Goal: Navigation & Orientation: Locate item on page

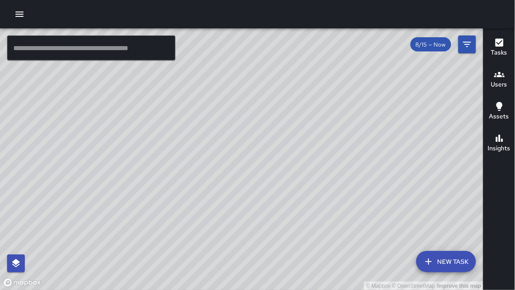
drag, startPoint x: 227, startPoint y: 137, endPoint x: 112, endPoint y: 178, distance: 122.0
click at [111, 178] on div "© Mapbox © OpenStreetMap Improve this map" at bounding box center [241, 159] width 483 height 262
drag, startPoint x: 175, startPoint y: 185, endPoint x: 157, endPoint y: 209, distance: 29.8
click at [155, 210] on div "© Mapbox © OpenStreetMap Improve this map" at bounding box center [241, 159] width 483 height 262
drag, startPoint x: 187, startPoint y: 184, endPoint x: 193, endPoint y: 249, distance: 64.9
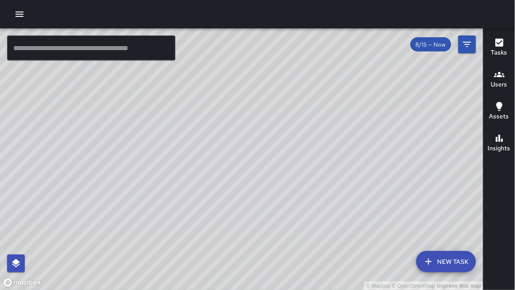
click at [193, 249] on div "© Mapbox © OpenStreetMap Improve this map" at bounding box center [241, 159] width 483 height 262
drag, startPoint x: 248, startPoint y: 220, endPoint x: 135, endPoint y: 217, distance: 112.9
click at [130, 219] on div "© Mapbox © OpenStreetMap Improve this map" at bounding box center [241, 159] width 483 height 262
drag, startPoint x: 155, startPoint y: 219, endPoint x: 150, endPoint y: 267, distance: 48.1
click at [148, 268] on div "© Mapbox © OpenStreetMap Improve this map" at bounding box center [241, 159] width 483 height 262
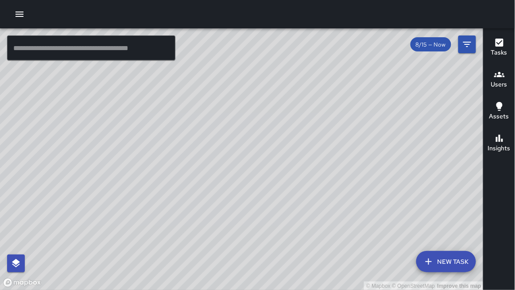
drag, startPoint x: 184, startPoint y: 212, endPoint x: 183, endPoint y: 254, distance: 42.1
click at [183, 255] on div "© Mapbox © OpenStreetMap Improve this map" at bounding box center [241, 159] width 483 height 262
drag, startPoint x: 382, startPoint y: 114, endPoint x: 269, endPoint y: 102, distance: 114.0
click at [268, 101] on div "© Mapbox © OpenStreetMap Improve this map" at bounding box center [241, 159] width 483 height 262
drag, startPoint x: 326, startPoint y: 104, endPoint x: 328, endPoint y: 121, distance: 16.9
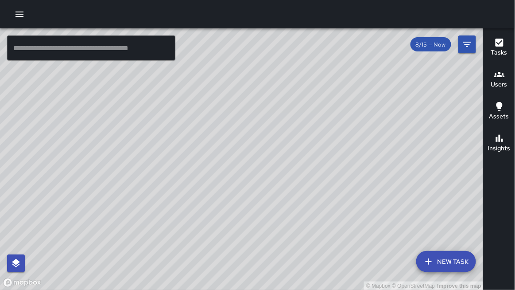
click at [328, 121] on div "© Mapbox © OpenStreetMap Improve this map" at bounding box center [241, 159] width 483 height 262
drag, startPoint x: 183, startPoint y: 119, endPoint x: 208, endPoint y: 106, distance: 28.5
click at [209, 97] on div "© Mapbox © OpenStreetMap Improve this map" at bounding box center [241, 159] width 483 height 262
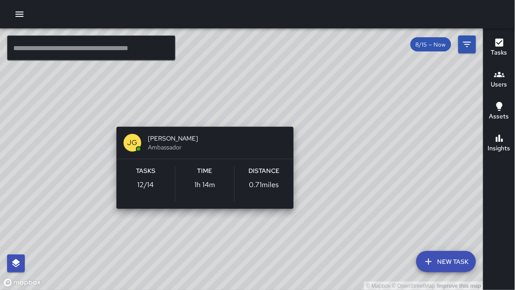
drag, startPoint x: 204, startPoint y: 128, endPoint x: 202, endPoint y: 109, distance: 18.7
click at [202, 107] on div "© Mapbox © OpenStreetMap Improve this map [PERSON_NAME] Ambassador Tasks 12 / 1…" at bounding box center [241, 159] width 483 height 262
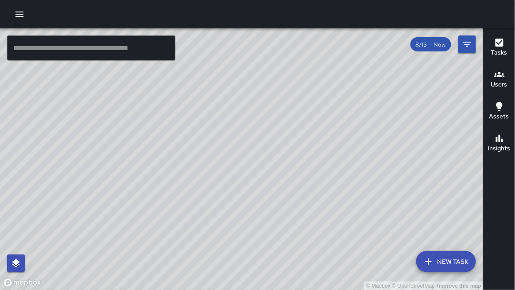
drag, startPoint x: 188, startPoint y: 137, endPoint x: 194, endPoint y: 153, distance: 16.9
click at [194, 153] on div "© Mapbox © OpenStreetMap Improve this map" at bounding box center [241, 159] width 483 height 262
drag, startPoint x: 193, startPoint y: 158, endPoint x: 193, endPoint y: 169, distance: 11.5
click at [193, 169] on div "© Mapbox © OpenStreetMap Improve this map" at bounding box center [241, 159] width 483 height 262
click at [193, 166] on div "© Mapbox © OpenStreetMap Improve this map" at bounding box center [241, 159] width 483 height 262
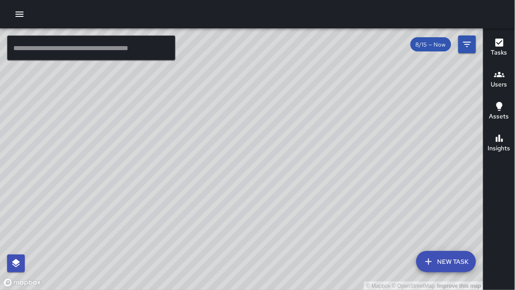
click at [89, 218] on div "© Mapbox © OpenStreetMap Improve this map" at bounding box center [241, 159] width 483 height 262
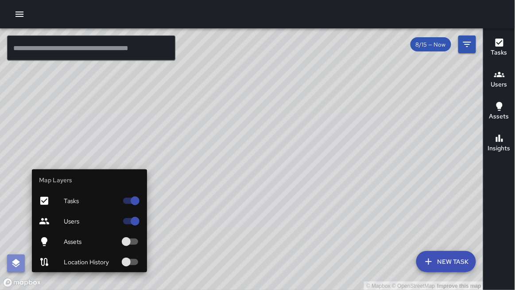
click at [19, 258] on icon "button" at bounding box center [16, 263] width 11 height 11
click at [52, 223] on div at bounding box center [51, 221] width 25 height 11
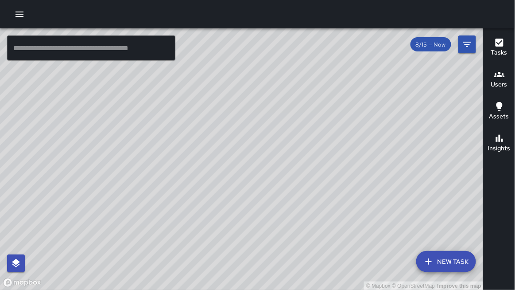
drag, startPoint x: 210, startPoint y: 197, endPoint x: 239, endPoint y: 177, distance: 35.5
click at [239, 177] on div "© Mapbox © OpenStreetMap Improve this map" at bounding box center [241, 159] width 483 height 262
